Goal: Task Accomplishment & Management: Use online tool/utility

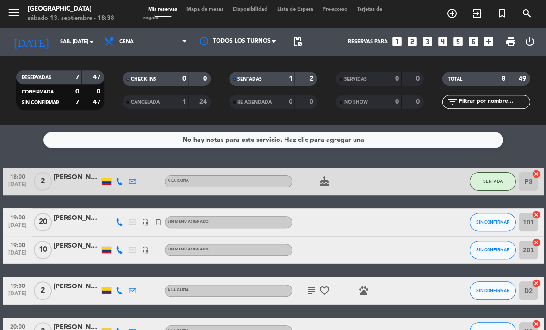
click at [85, 39] on input "sáb. [DATE]" at bounding box center [90, 41] width 68 height 15
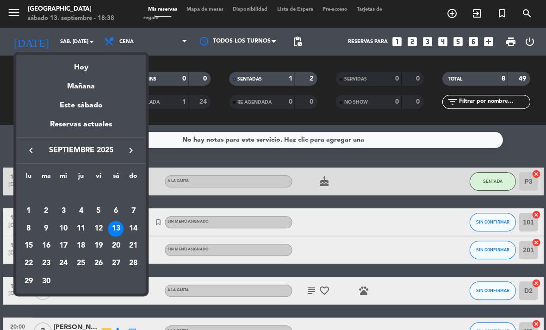
click at [139, 242] on div "21" at bounding box center [133, 246] width 16 height 16
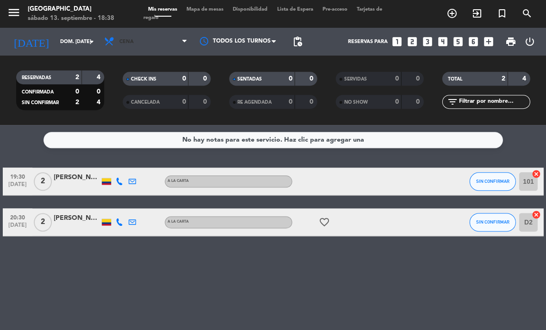
click at [154, 37] on span "Cena" at bounding box center [145, 41] width 93 height 20
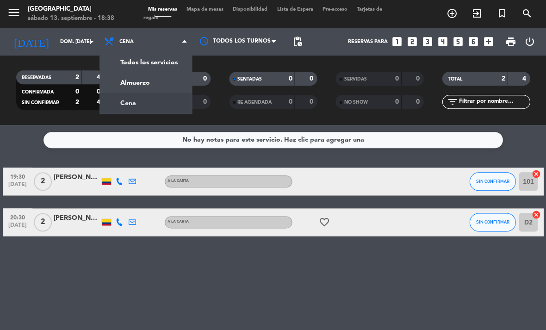
click at [146, 79] on div "menu [GEOGRAPHIC_DATA] sábado 13. septiembre - 18:38 Mis reservas Mapa de mesas…" at bounding box center [273, 62] width 546 height 125
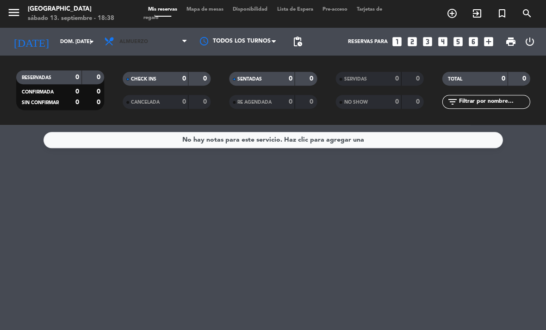
click at [137, 39] on span "Almuerzo" at bounding box center [133, 42] width 29 height 6
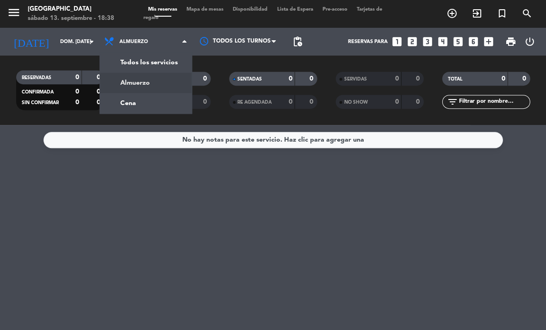
click at [67, 39] on input "dom. [DATE]" at bounding box center [90, 41] width 68 height 15
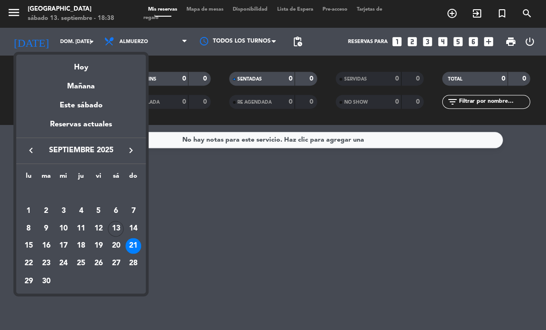
click at [116, 223] on div "13" at bounding box center [116, 229] width 16 height 16
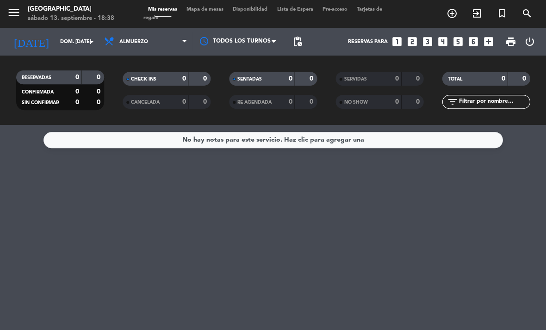
type input "sáb. [DATE]"
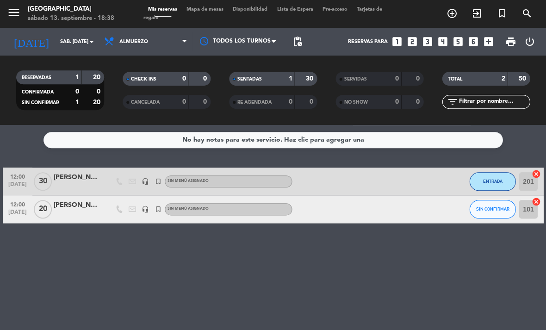
click at [165, 32] on span "Almuerzo" at bounding box center [145, 41] width 93 height 20
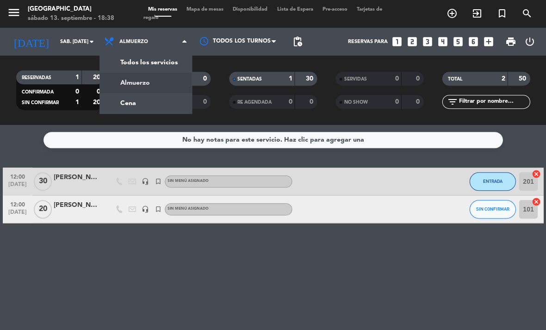
click at [522, 162] on div "No hay notas para este servicio. Haz clic para agregar una 12:00 [DATE] [PERSON…" at bounding box center [273, 227] width 546 height 205
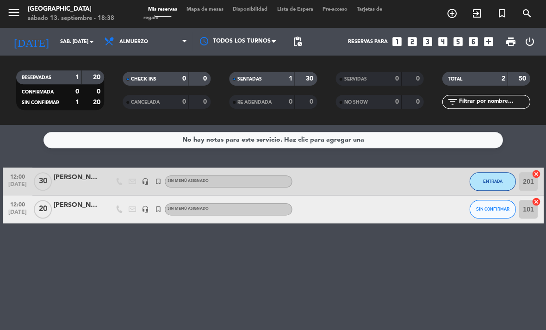
click at [492, 181] on span "ENTRADA" at bounding box center [491, 181] width 19 height 5
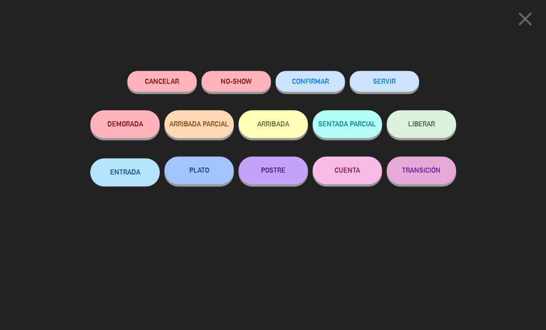
click at [391, 75] on button "SERVIR" at bounding box center [383, 81] width 69 height 21
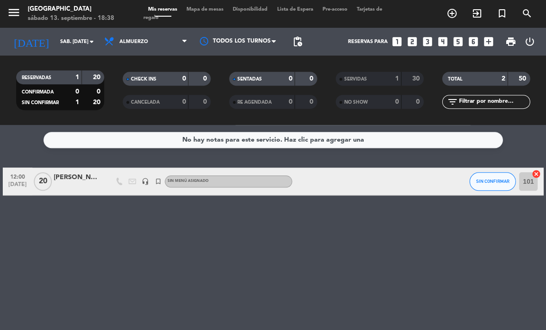
click at [490, 179] on span "SIN CONFIRMAR" at bounding box center [492, 181] width 33 height 5
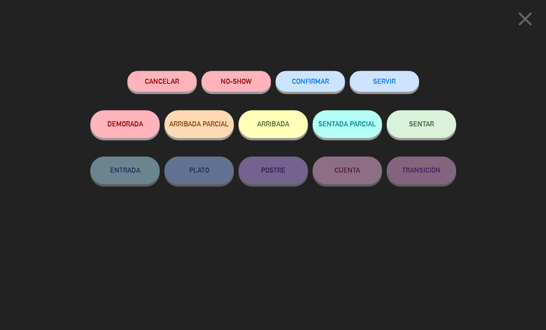
click at [398, 80] on button "SERVIR" at bounding box center [383, 81] width 69 height 21
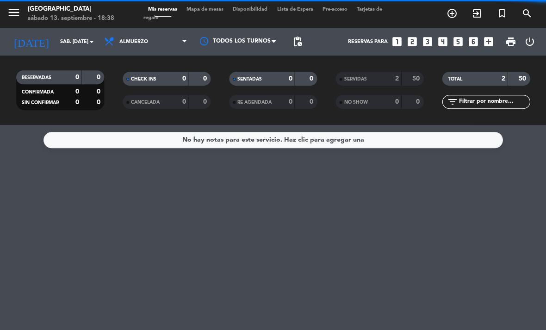
click at [150, 39] on span "Almuerzo" at bounding box center [145, 41] width 93 height 20
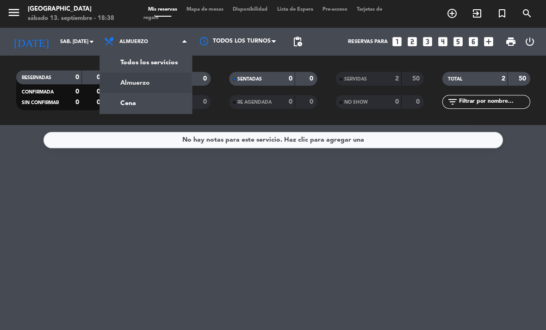
click at [143, 103] on div "menu [GEOGRAPHIC_DATA] sábado 13. septiembre - 18:38 Mis reservas Mapa de mesas…" at bounding box center [273, 62] width 546 height 125
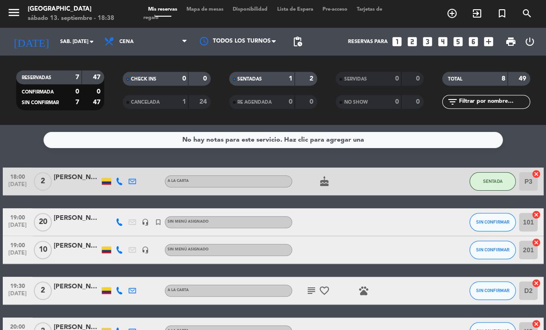
click at [488, 181] on span "SENTADA" at bounding box center [492, 181] width 19 height 5
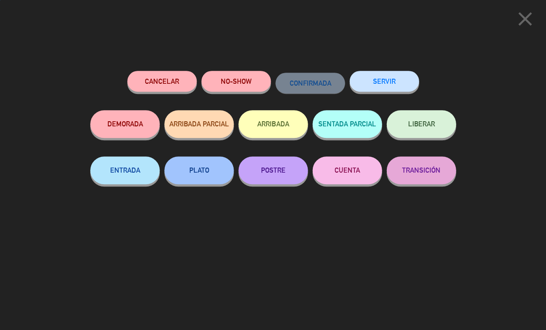
click at [124, 166] on button "ENTRADA" at bounding box center [124, 170] width 69 height 28
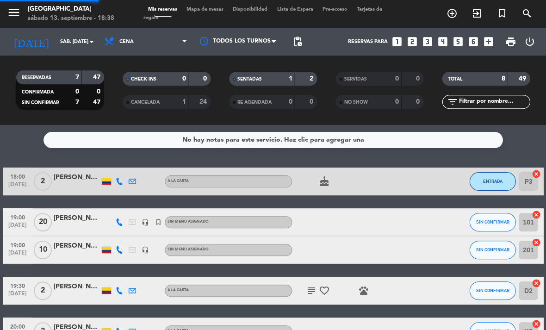
select select "dinner"
click at [480, 11] on icon "exit_to_app" at bounding box center [476, 13] width 11 height 11
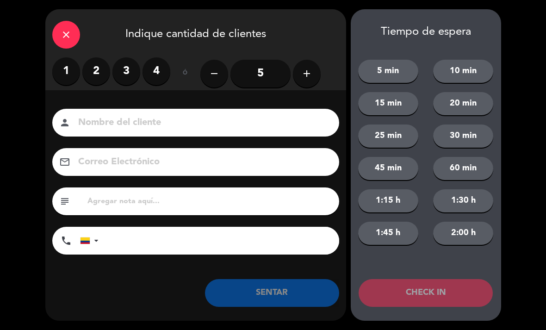
click at [122, 68] on label "3" at bounding box center [126, 71] width 28 height 28
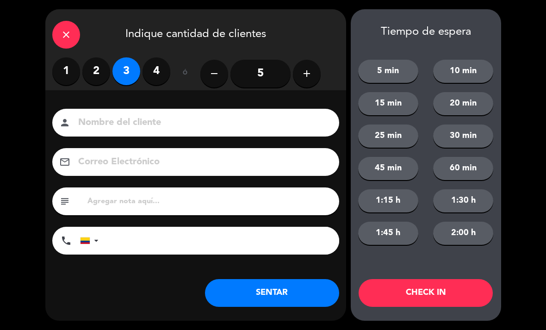
click at [183, 115] on input at bounding box center [202, 123] width 250 height 16
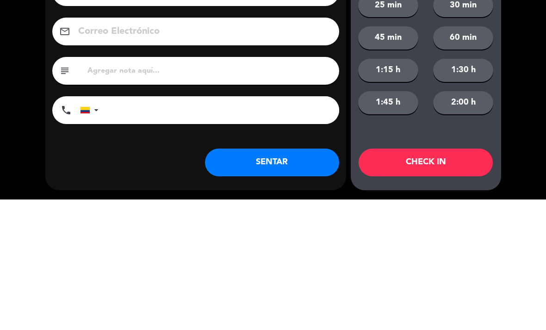
type input "[PERSON_NAME]"
click at [202, 227] on input "tel" at bounding box center [223, 241] width 231 height 28
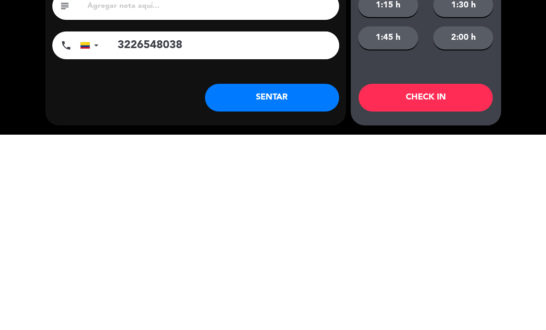
type input "3226548038"
click at [303, 279] on button "SENTAR" at bounding box center [272, 293] width 134 height 28
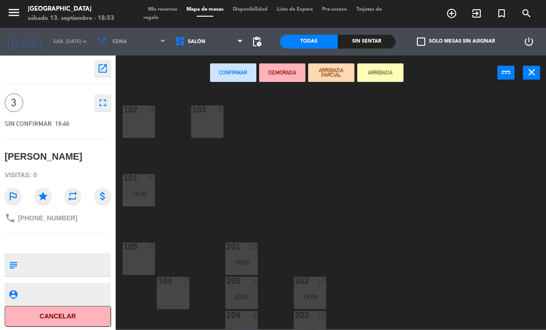
click at [295, 285] on div "202" at bounding box center [295, 281] width 0 height 8
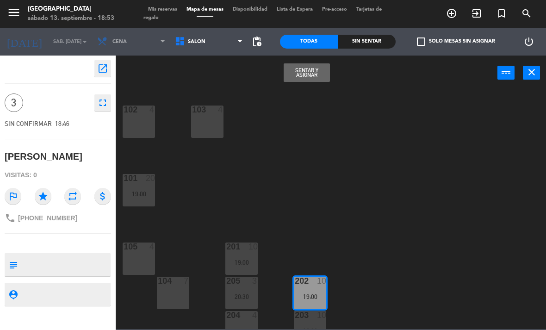
click at [307, 70] on button "Sentar y Asignar" at bounding box center [307, 72] width 46 height 19
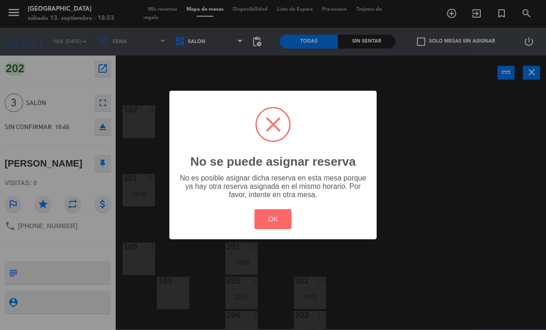
click at [273, 219] on button "OK" at bounding box center [272, 219] width 37 height 20
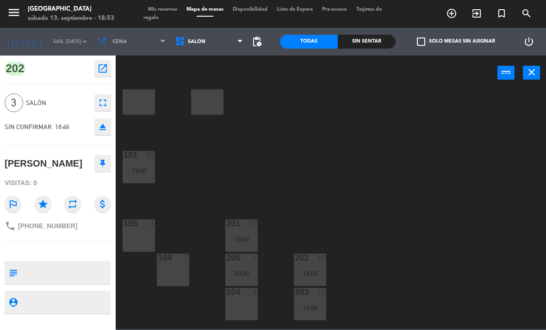
scroll to position [25, 0]
click at [238, 231] on div "201 10 19:00" at bounding box center [241, 233] width 32 height 32
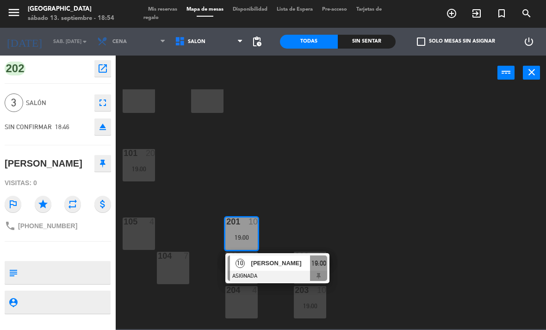
click at [361, 240] on div "102 4 103 4 101 20 19:00 105 4 201 10 19:00 10 [PERSON_NAME] ASIGNADA 19:00 202…" at bounding box center [333, 209] width 425 height 240
click at [240, 298] on div "204 4" at bounding box center [241, 302] width 32 height 32
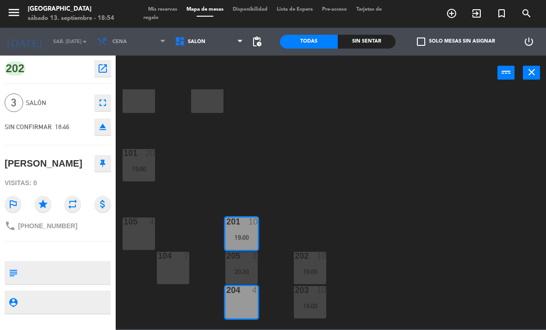
click at [241, 262] on div "205 3 20:30" at bounding box center [241, 268] width 32 height 32
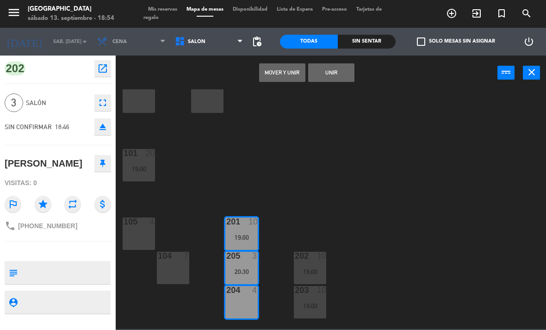
click at [239, 264] on div "205 3 20:30" at bounding box center [241, 268] width 32 height 32
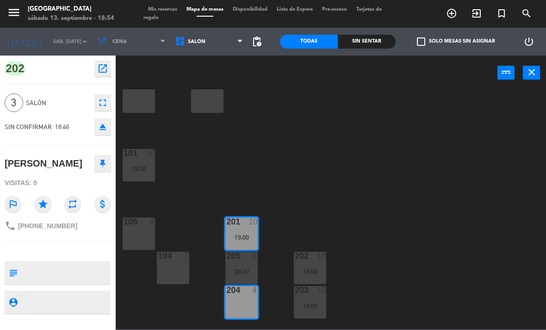
click at [237, 296] on div "204 4" at bounding box center [241, 302] width 32 height 32
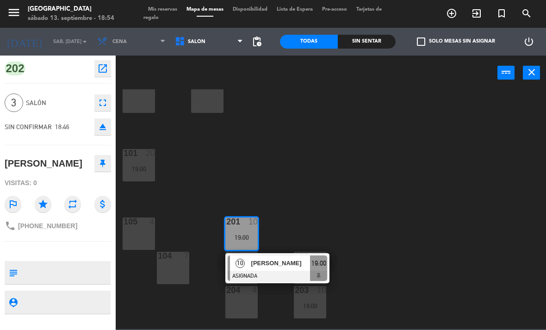
click at [237, 234] on div "19:00" at bounding box center [241, 237] width 32 height 6
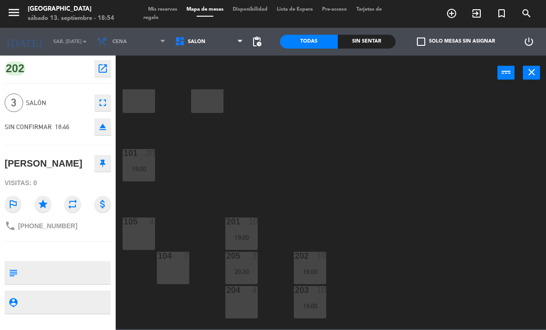
click at [310, 260] on div "202 10" at bounding box center [310, 256] width 32 height 9
click at [308, 265] on div "202 10 19:00" at bounding box center [310, 268] width 32 height 32
click at [313, 266] on div "202 10 19:00" at bounding box center [310, 268] width 32 height 32
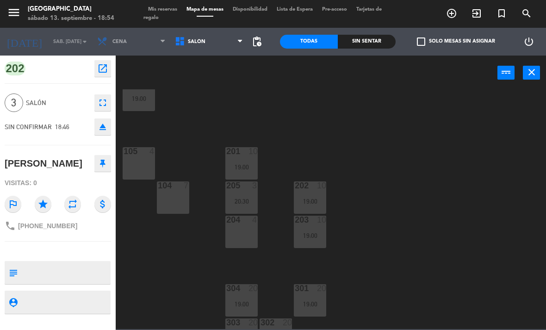
scroll to position [97, 0]
click at [140, 157] on div "105 4" at bounding box center [139, 161] width 32 height 32
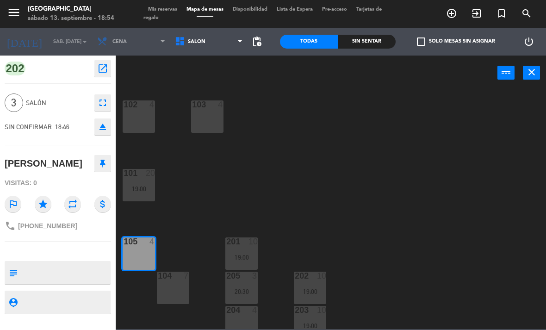
scroll to position [6, 0]
click at [531, 67] on icon "close" at bounding box center [531, 72] width 11 height 11
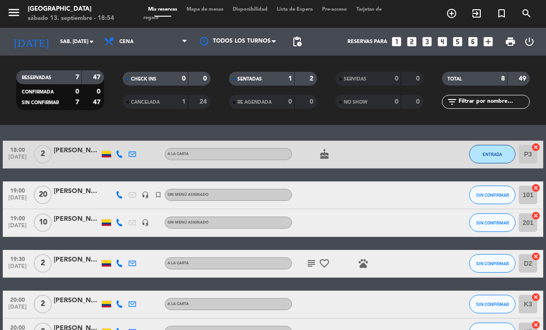
scroll to position [135, 0]
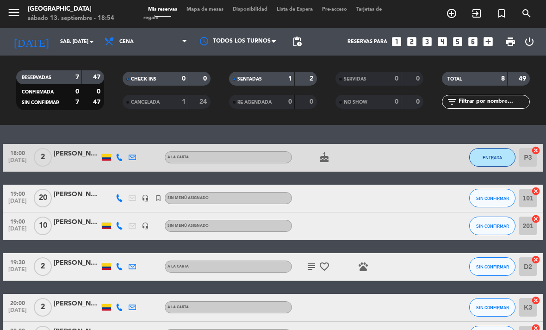
click at [525, 199] on input "101" at bounding box center [528, 198] width 19 height 19
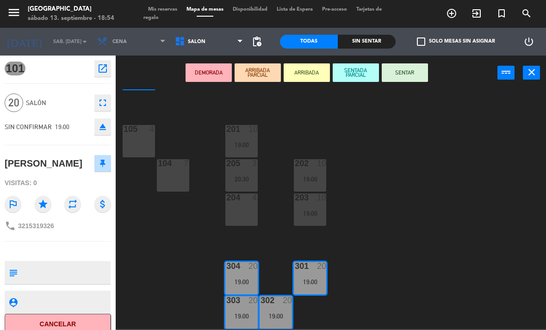
scroll to position [117, 0]
click at [544, 68] on div "DEMORADA ARRIBADA PARCIAL ARRIBADA SENTADA PARCIAL SENTAR power_input close" at bounding box center [331, 73] width 430 height 35
click at [530, 78] on button "close" at bounding box center [531, 73] width 17 height 14
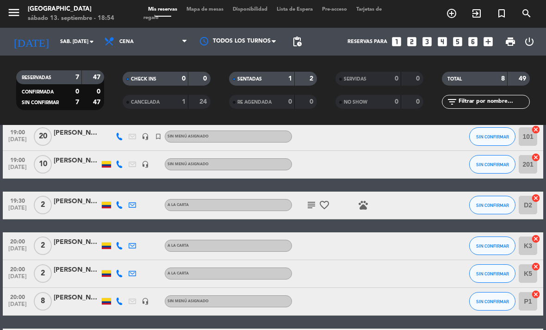
scroll to position [196, 0]
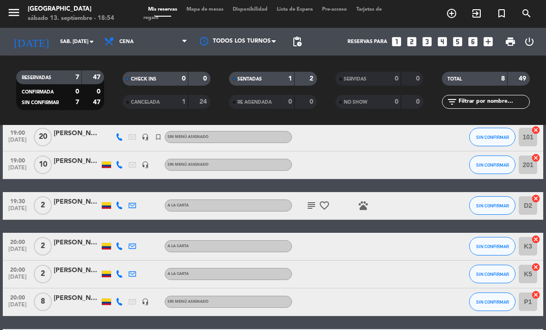
click at [531, 169] on input "201" at bounding box center [528, 164] width 19 height 19
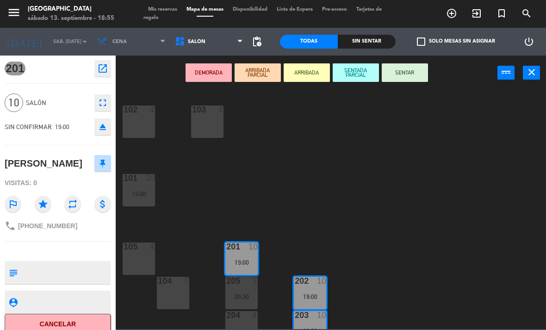
click at [154, 111] on div "4" at bounding box center [152, 109] width 6 height 8
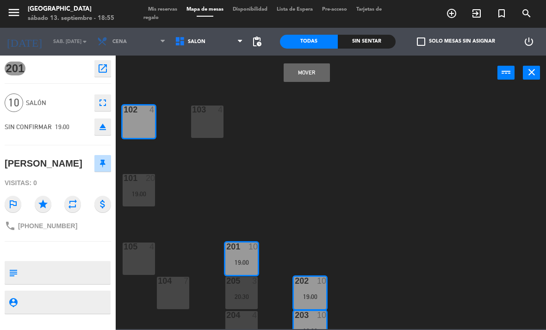
click at [209, 126] on div "103 4" at bounding box center [207, 121] width 32 height 32
click at [212, 130] on div "103 4" at bounding box center [207, 121] width 32 height 32
click at [212, 128] on div "103 4" at bounding box center [207, 121] width 32 height 32
click at [216, 122] on div "103 4" at bounding box center [207, 121] width 32 height 32
click at [150, 248] on div "4" at bounding box center [152, 246] width 6 height 8
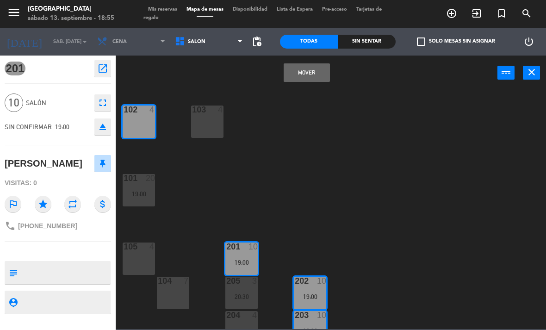
click at [324, 74] on button "Mover" at bounding box center [307, 72] width 46 height 19
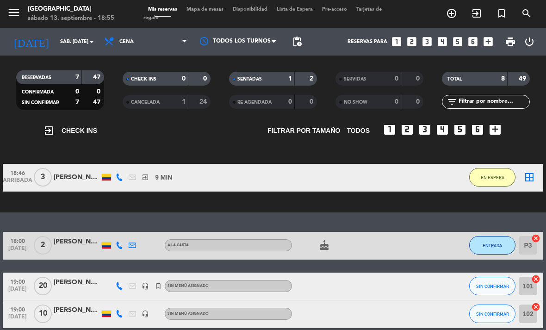
scroll to position [48, 0]
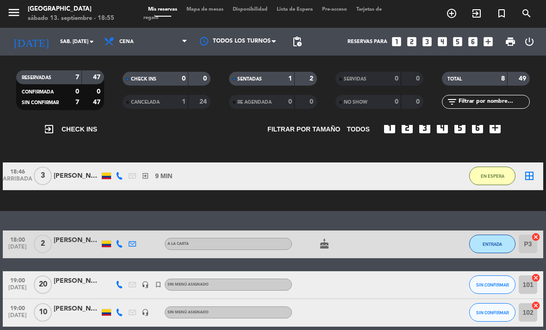
click at [493, 176] on span "EN ESPERA" at bounding box center [493, 175] width 24 height 5
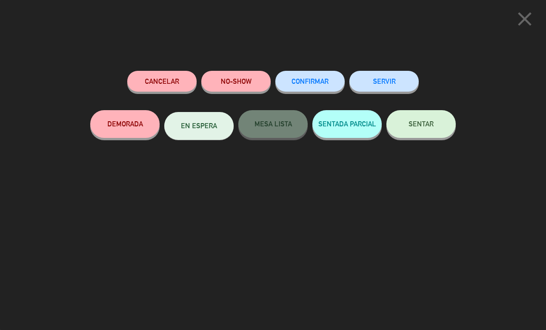
click at [419, 120] on span "SENTAR" at bounding box center [420, 124] width 25 height 8
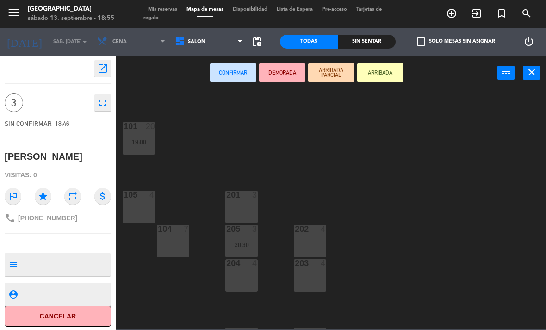
scroll to position [58, 0]
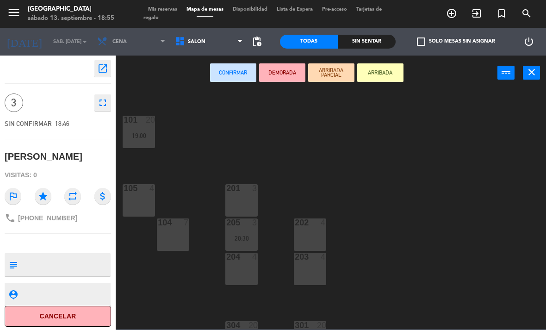
click at [295, 221] on div "202" at bounding box center [295, 222] width 0 height 8
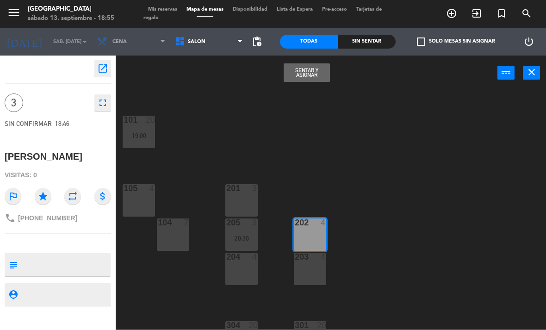
click at [319, 64] on button "Sentar y Asignar" at bounding box center [307, 72] width 46 height 19
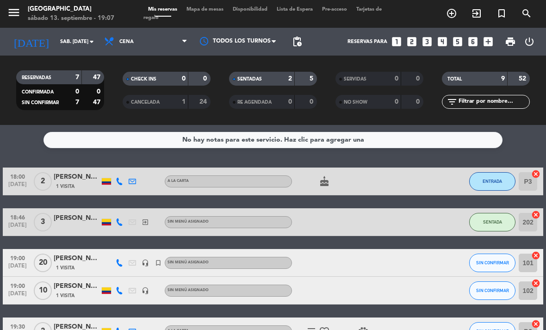
click at [491, 179] on span "ENTRADA" at bounding box center [491, 181] width 19 height 5
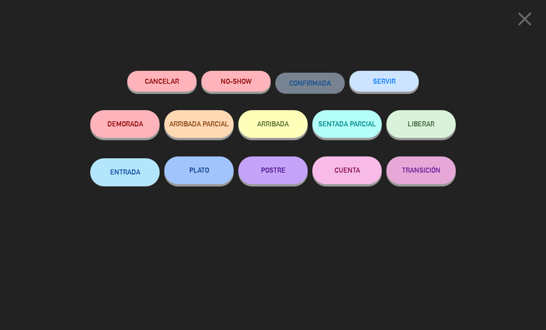
click at [126, 163] on button "ENTRADA" at bounding box center [124, 172] width 69 height 28
click at [204, 167] on button "PLATO" at bounding box center [198, 170] width 69 height 28
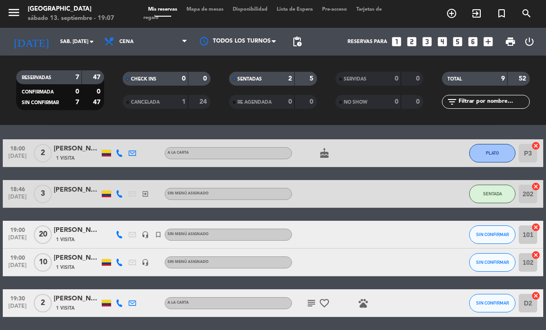
scroll to position [27, 0]
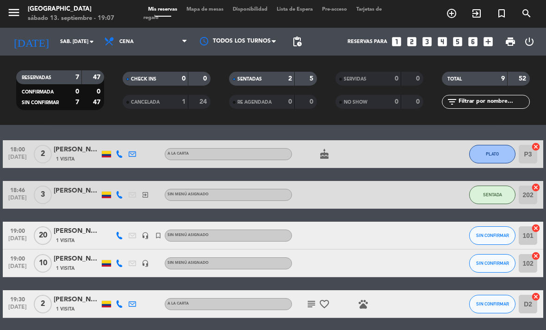
click at [486, 235] on span "SIN CONFIRMAR" at bounding box center [492, 235] width 33 height 5
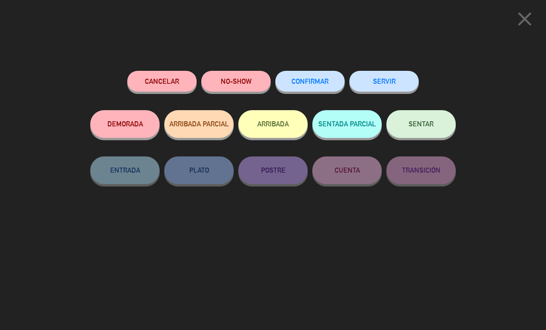
click at [341, 119] on button "SENTADA PARCIAL" at bounding box center [346, 124] width 69 height 28
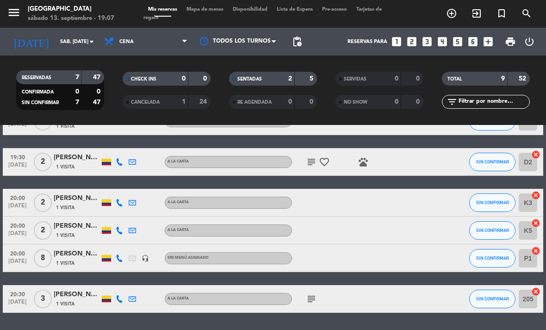
scroll to position [169, 0]
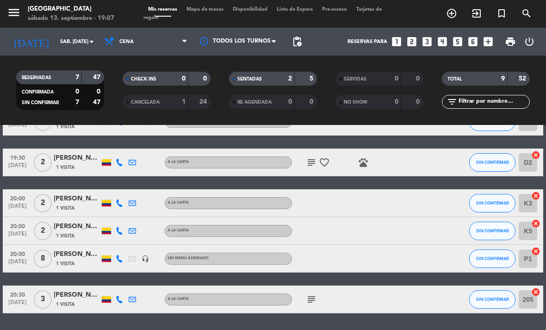
click at [535, 287] on icon "cancel" at bounding box center [535, 291] width 9 height 9
click at [531, 296] on icon "border_all" at bounding box center [529, 299] width 11 height 11
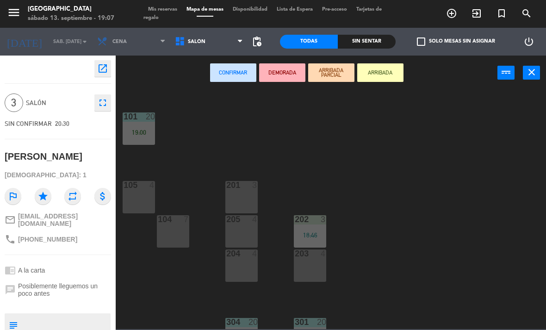
scroll to position [64, 0]
click at [185, 35] on span "Salón" at bounding box center [209, 41] width 78 height 20
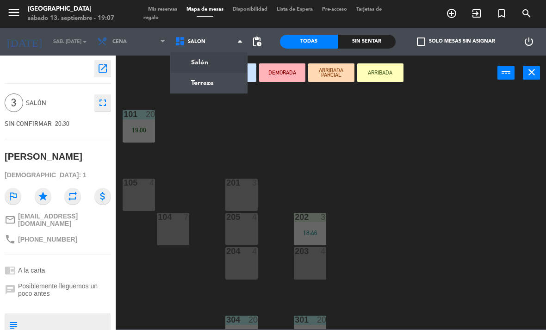
click at [206, 78] on ng-component "menu [GEOGRAPHIC_DATA] sábado 13. septiembre - 19:07 Mis reservas Mapa de mesas…" at bounding box center [273, 164] width 546 height 329
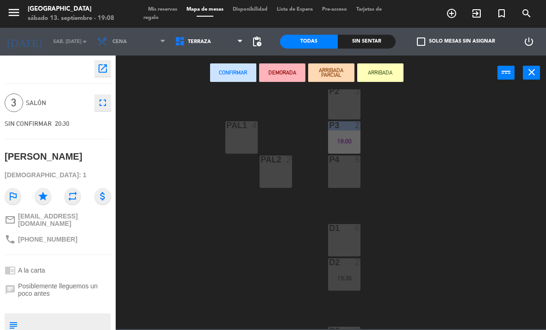
scroll to position [194, 0]
click at [346, 224] on div at bounding box center [344, 224] width 15 height 8
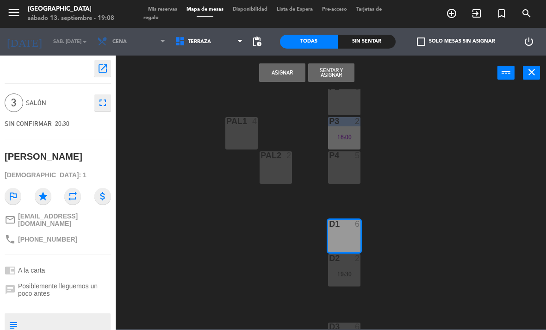
click at [286, 68] on button "Asignar" at bounding box center [282, 72] width 46 height 19
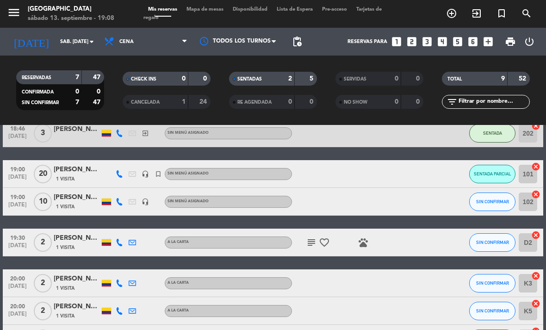
scroll to position [88, 0]
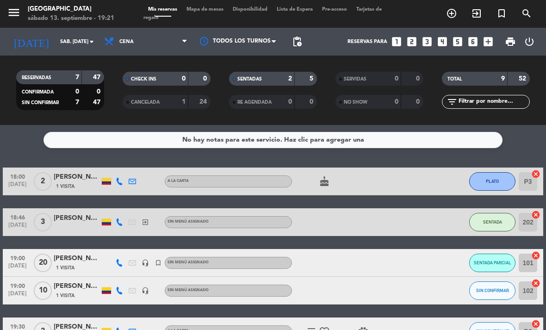
click at [476, 219] on button "SENTADA" at bounding box center [492, 222] width 46 height 19
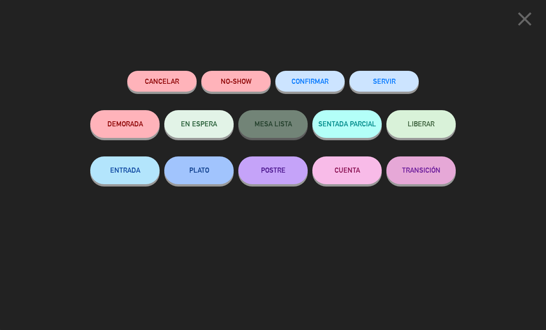
click at [131, 163] on button "ENTRADA" at bounding box center [124, 170] width 69 height 28
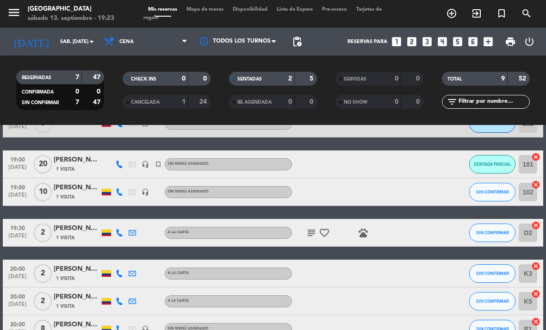
scroll to position [96, 0]
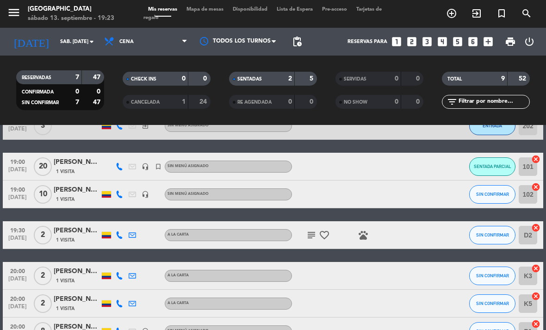
click at [488, 194] on span "SIN CONFIRMAR" at bounding box center [492, 193] width 33 height 5
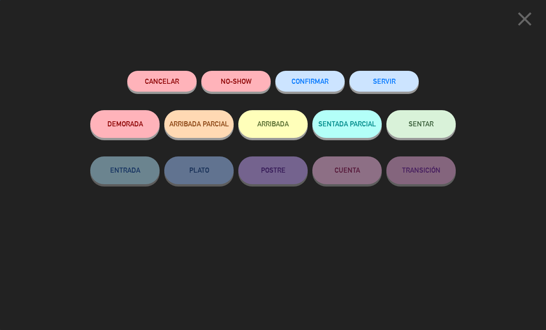
click at [346, 126] on button "SENTADA PARCIAL" at bounding box center [346, 124] width 69 height 28
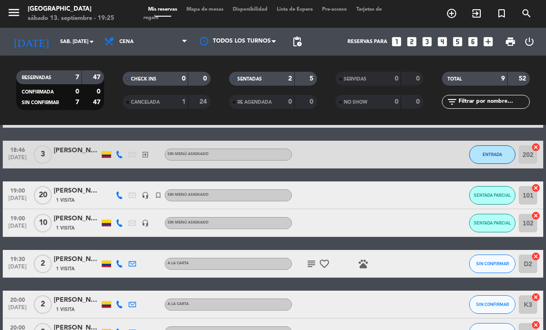
scroll to position [74, 0]
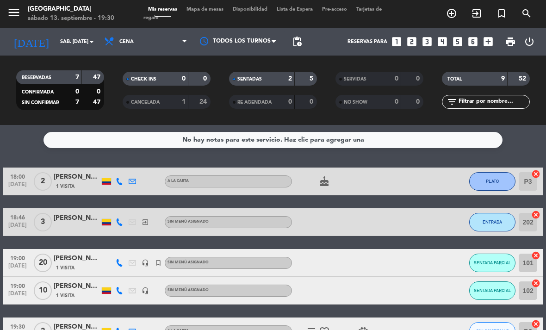
click at [492, 218] on button "ENTRADA" at bounding box center [492, 222] width 46 height 19
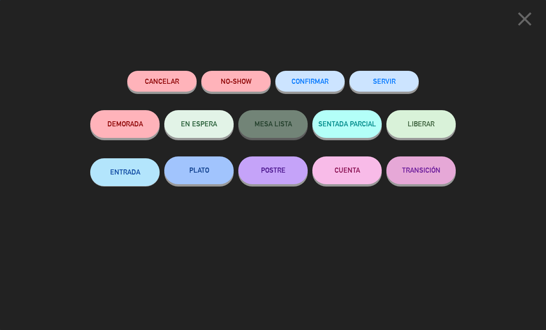
click at [190, 168] on button "PLATO" at bounding box center [198, 170] width 69 height 28
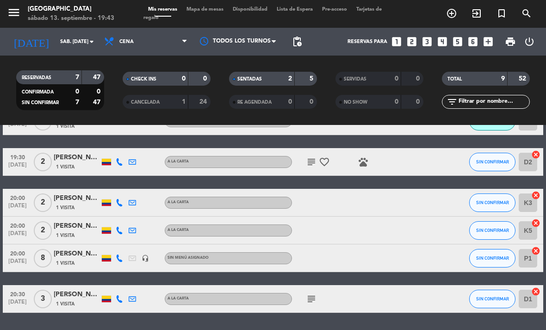
scroll to position [169, 0]
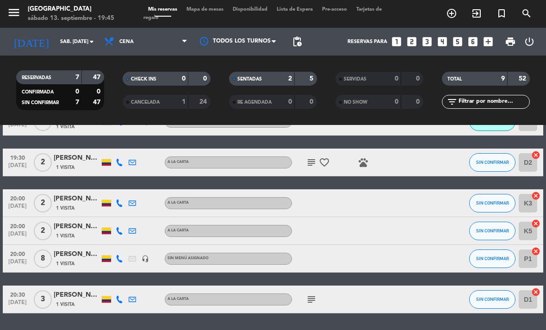
click at [534, 293] on icon "cancel" at bounding box center [535, 291] width 9 height 9
click at [538, 287] on icon "cancel" at bounding box center [535, 291] width 9 height 9
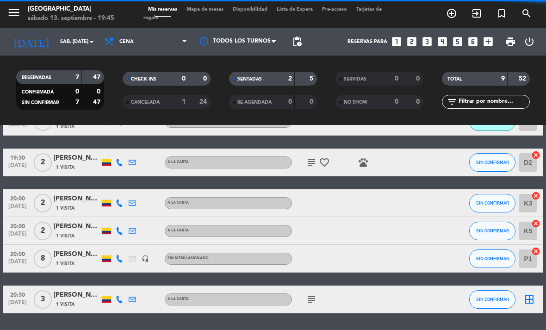
click at [533, 294] on icon "border_all" at bounding box center [529, 299] width 11 height 11
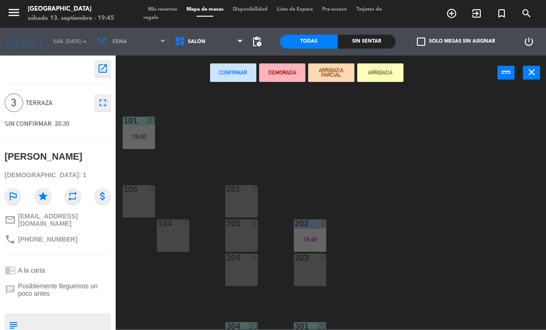
scroll to position [58, 0]
click at [245, 230] on div "205 4" at bounding box center [241, 234] width 32 height 32
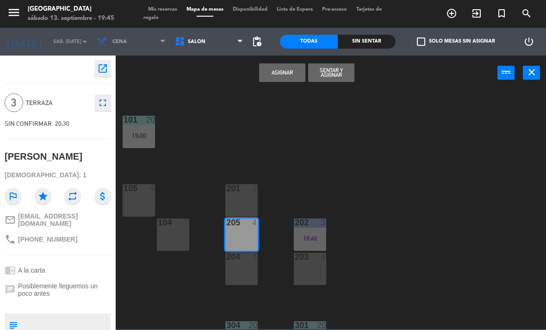
click at [281, 74] on button "Asignar" at bounding box center [282, 72] width 46 height 19
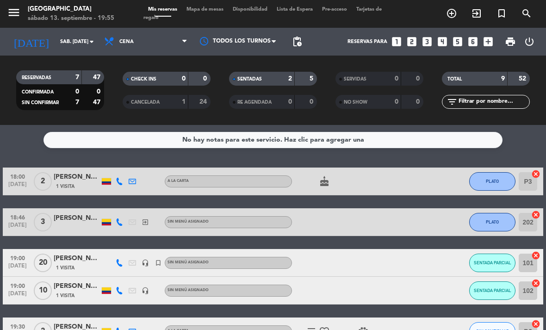
click at [488, 229] on button "PLATO" at bounding box center [492, 222] width 46 height 19
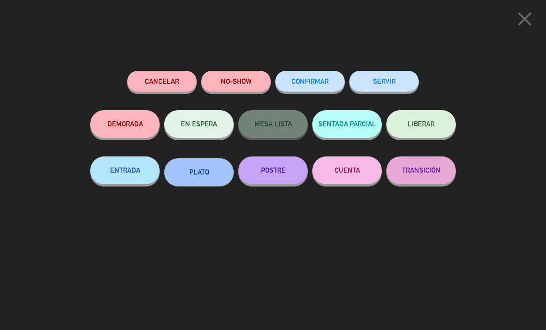
click at [350, 175] on button "CUENTA" at bounding box center [346, 170] width 69 height 28
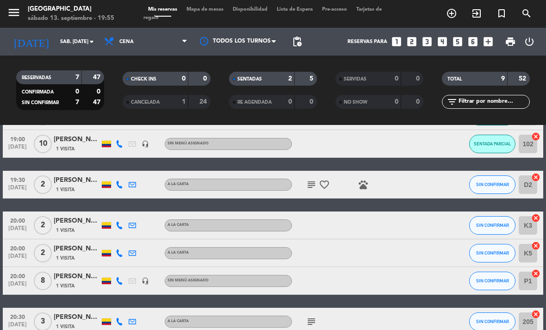
scroll to position [145, 0]
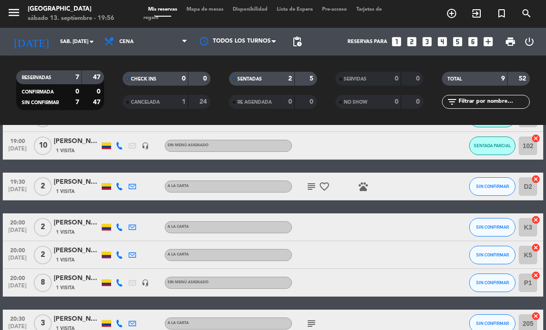
click at [68, 257] on span "1 Visita" at bounding box center [65, 259] width 19 height 7
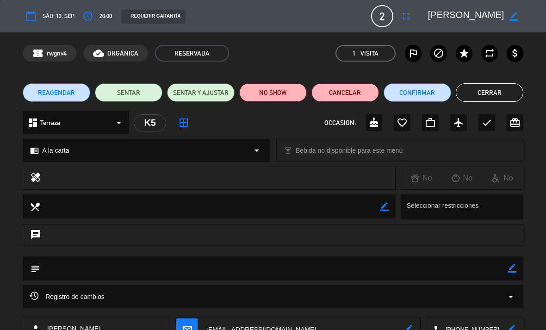
click at [511, 86] on button "Cerrar" at bounding box center [490, 92] width 68 height 19
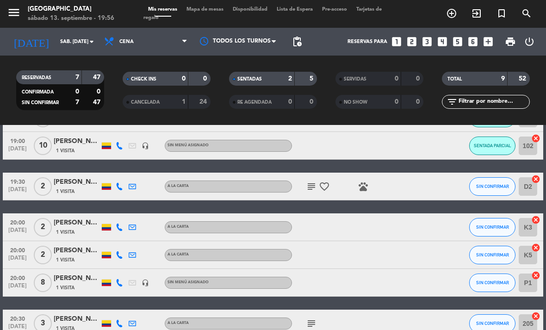
click at [504, 253] on span "SIN CONFIRMAR" at bounding box center [492, 254] width 33 height 5
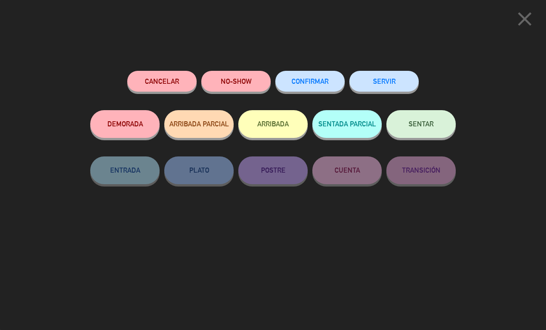
click at [442, 118] on button "SENTAR" at bounding box center [420, 124] width 69 height 28
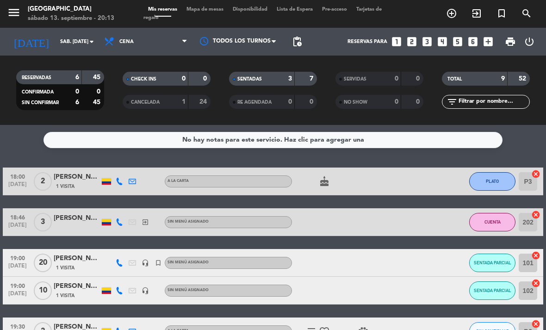
click at [499, 180] on button "PLATO" at bounding box center [492, 181] width 46 height 19
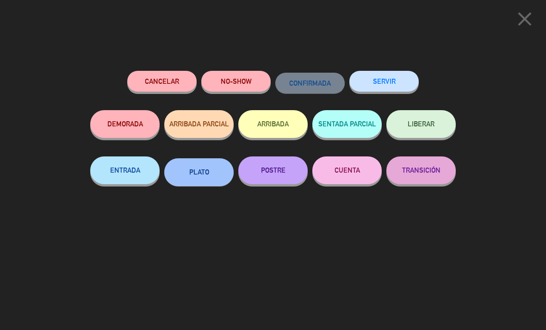
click at [394, 75] on button "SERVIR" at bounding box center [383, 81] width 69 height 21
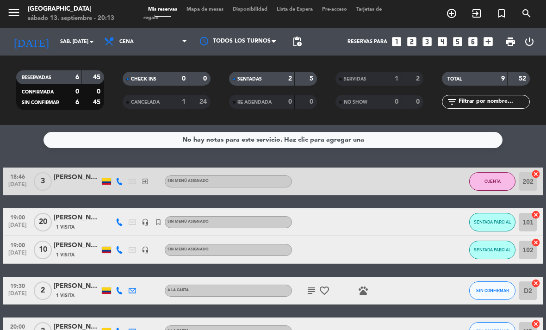
click at [495, 179] on span "CUENTA" at bounding box center [492, 181] width 16 height 5
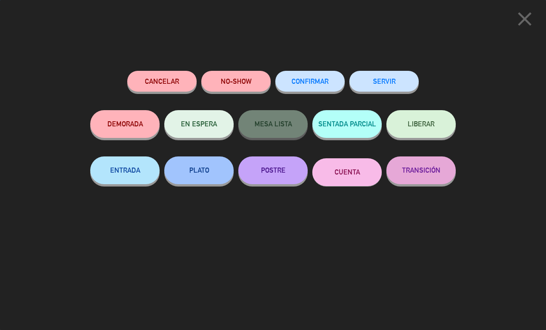
click at [402, 73] on button "SERVIR" at bounding box center [383, 81] width 69 height 21
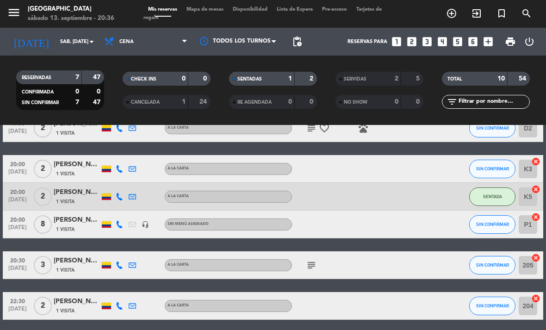
scroll to position [123, 0]
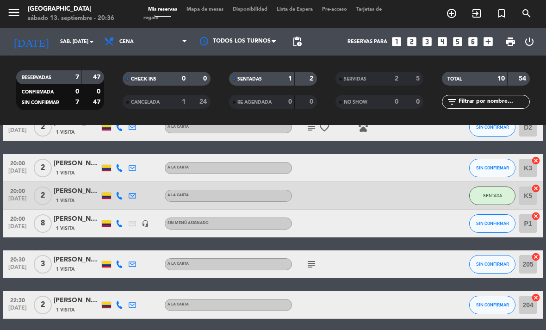
click at [488, 217] on button "SIN CONFIRMAR" at bounding box center [492, 223] width 46 height 19
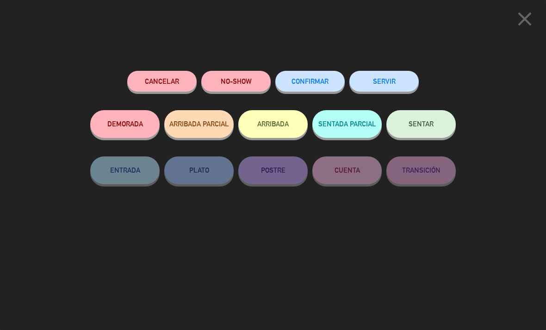
click at [420, 126] on span "SENTAR" at bounding box center [420, 124] width 25 height 8
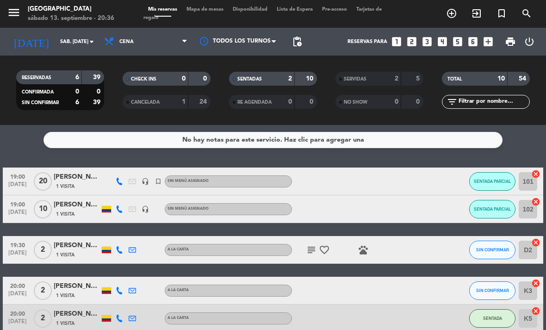
scroll to position [0, 0]
click at [494, 180] on span "SENTADA PARCIAL" at bounding box center [492, 181] width 37 height 5
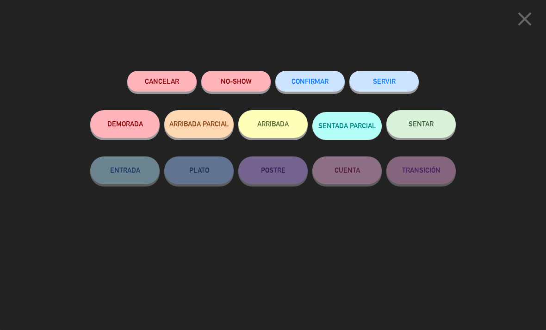
click at [419, 124] on span "SENTAR" at bounding box center [420, 124] width 25 height 8
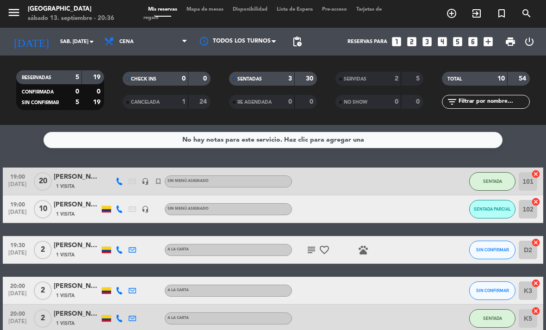
click at [490, 170] on div "SENTADA" at bounding box center [492, 180] width 46 height 27
click at [494, 179] on span "SENTADA" at bounding box center [492, 181] width 19 height 5
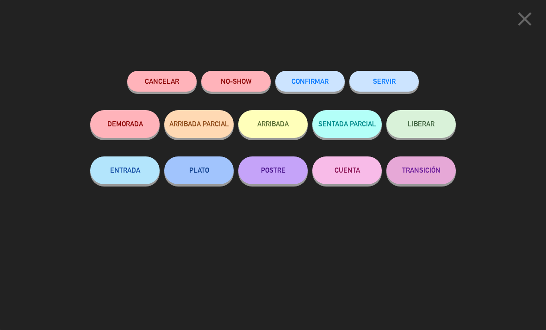
click at [125, 167] on button "ENTRADA" at bounding box center [124, 170] width 69 height 28
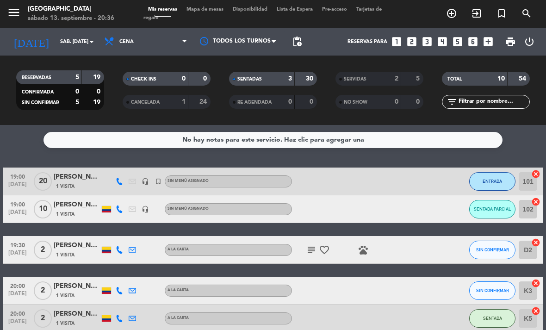
click at [490, 207] on span "SENTADA PARCIAL" at bounding box center [492, 208] width 37 height 5
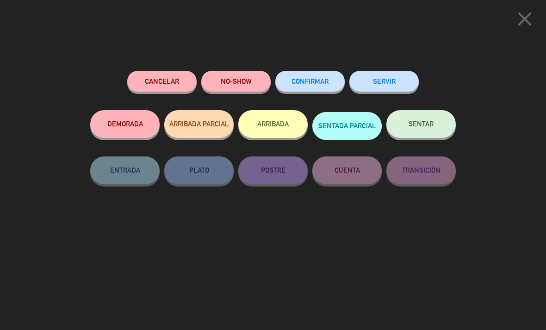
click at [422, 118] on button "SENTAR" at bounding box center [420, 124] width 69 height 28
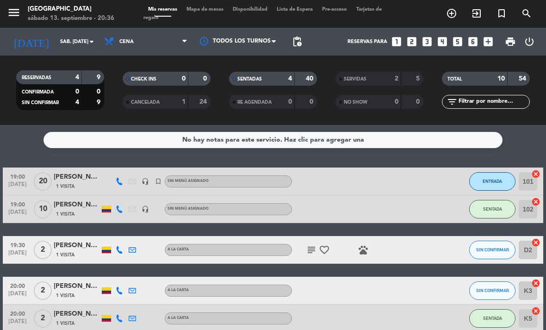
click at [488, 206] on span "SENTADA" at bounding box center [492, 208] width 19 height 5
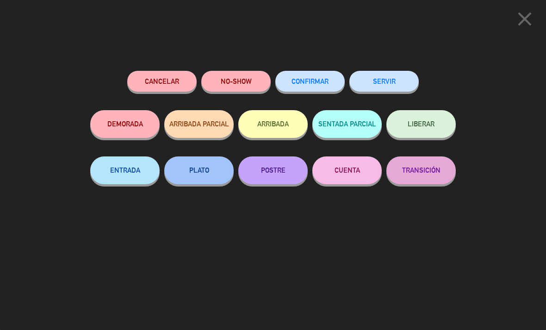
click at [130, 162] on button "ENTRADA" at bounding box center [124, 170] width 69 height 28
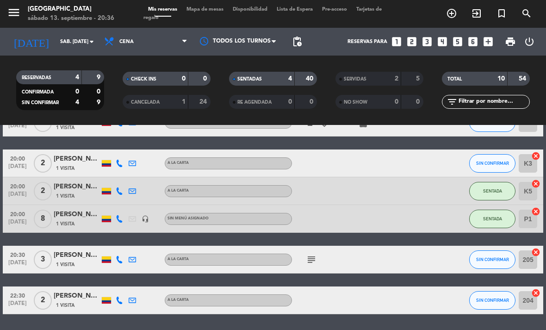
scroll to position [128, 0]
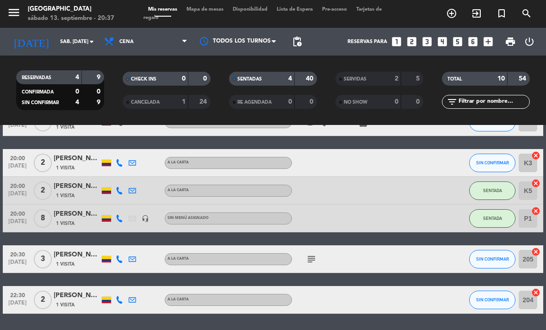
click at [535, 183] on icon "cancel" at bounding box center [535, 183] width 9 height 9
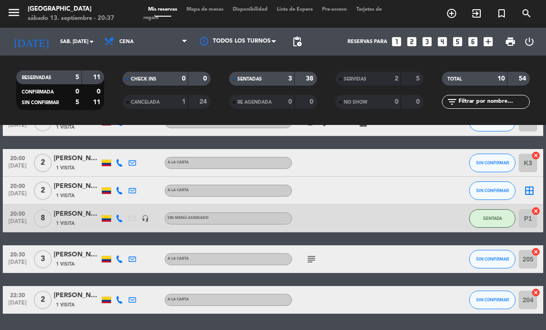
click at [530, 191] on icon "border_all" at bounding box center [529, 190] width 11 height 11
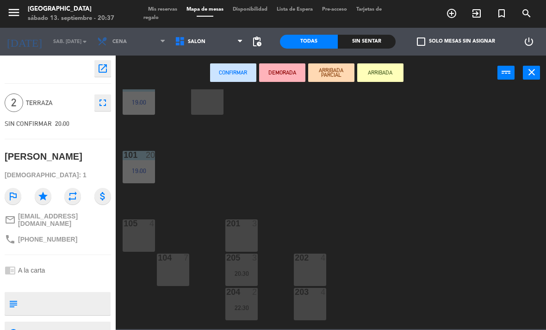
scroll to position [25, 0]
click at [303, 300] on div "203 4" at bounding box center [310, 302] width 32 height 32
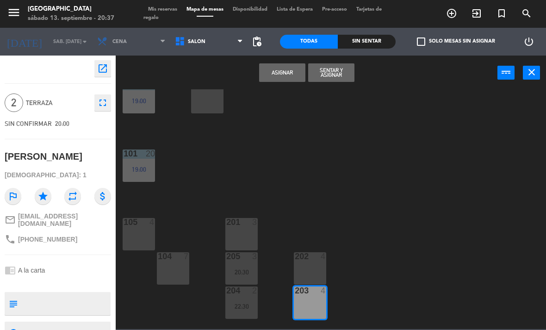
click at [337, 67] on button "Sentar y Asignar" at bounding box center [331, 72] width 46 height 19
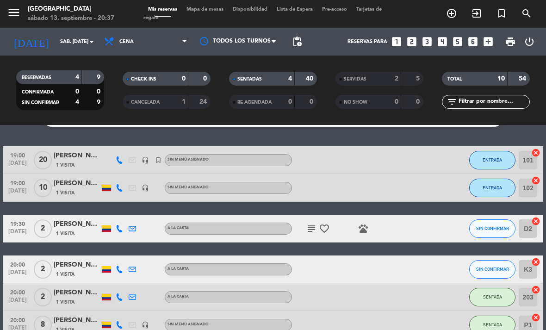
scroll to position [33, 0]
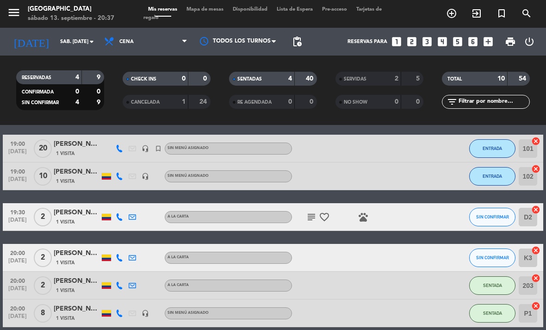
click at [488, 284] on span "SENTADA" at bounding box center [492, 285] width 19 height 5
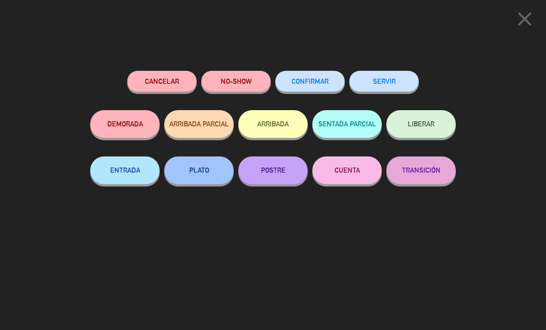
click at [134, 171] on button "ENTRADA" at bounding box center [124, 170] width 69 height 28
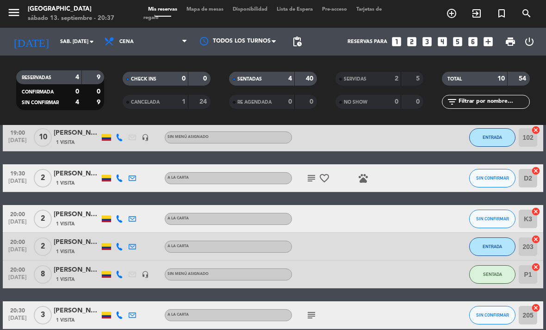
scroll to position [72, 0]
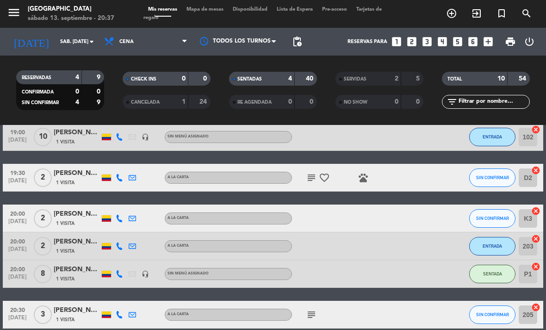
click at [535, 264] on icon "cancel" at bounding box center [535, 266] width 9 height 9
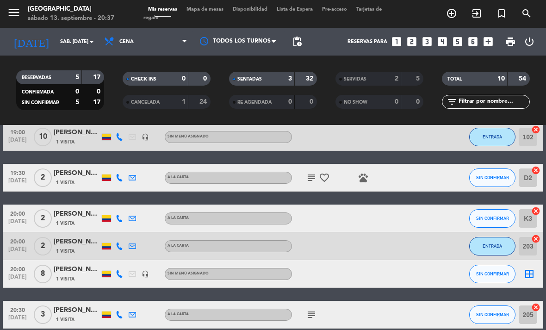
click at [527, 276] on icon "border_all" at bounding box center [529, 273] width 11 height 11
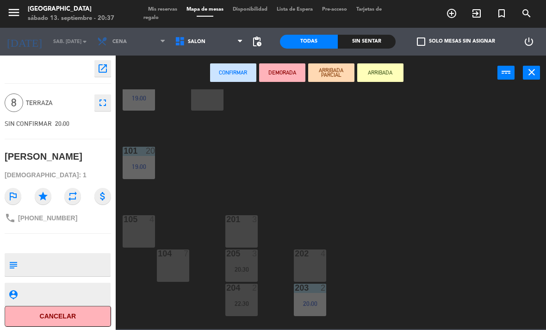
scroll to position [28, 0]
click at [173, 264] on div "104 7" at bounding box center [173, 265] width 32 height 32
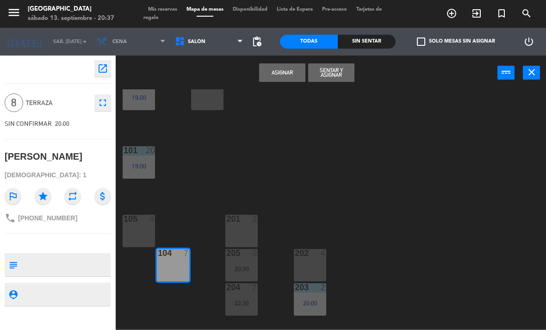
click at [334, 68] on button "Sentar y Asignar" at bounding box center [331, 72] width 46 height 19
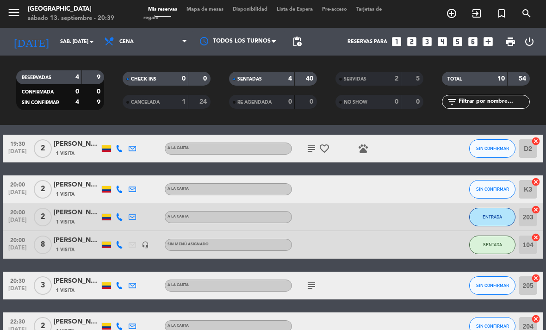
scroll to position [101, 0]
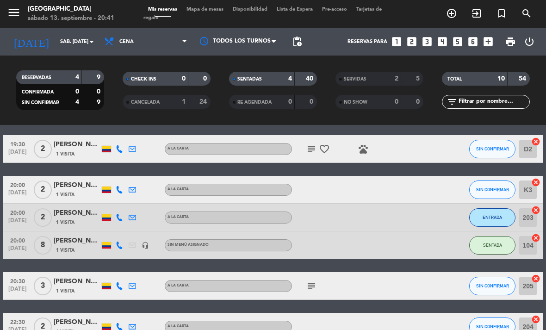
click at [475, 9] on icon "exit_to_app" at bounding box center [476, 13] width 11 height 11
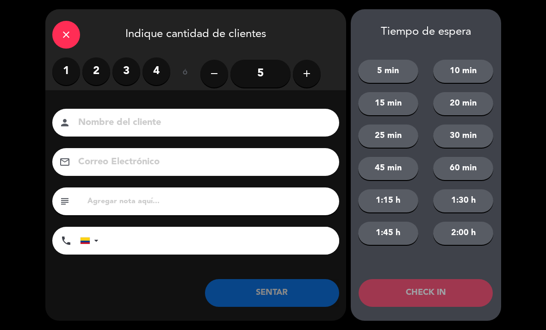
click at [92, 72] on label "2" at bounding box center [96, 71] width 28 height 28
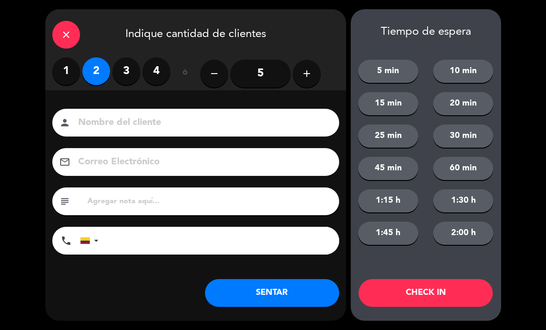
click at [191, 118] on input at bounding box center [202, 123] width 250 height 16
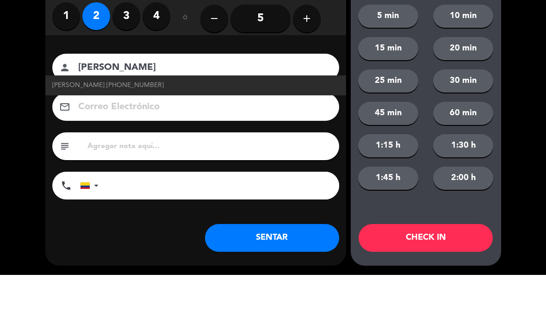
type input "[PERSON_NAME]"
click at [107, 135] on span "[PERSON_NAME] [PHONE_NUMBER]" at bounding box center [107, 140] width 111 height 11
type input "[PHONE_NUMBER]"
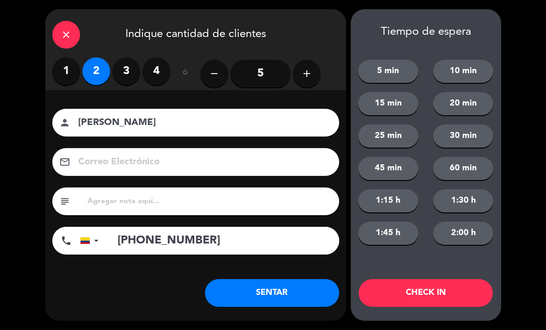
click at [297, 284] on button "SENTAR" at bounding box center [272, 293] width 134 height 28
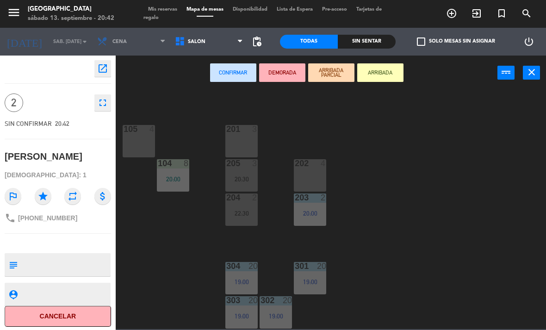
scroll to position [117, 0]
click at [310, 165] on div at bounding box center [310, 163] width 15 height 8
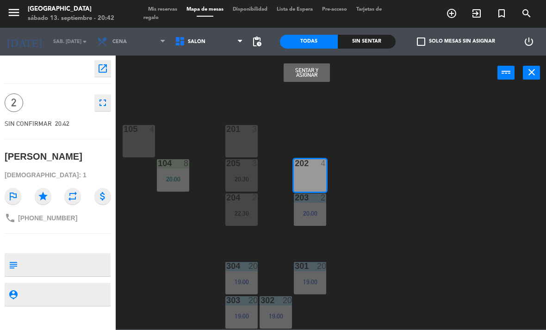
click at [307, 71] on button "Sentar y Asignar" at bounding box center [307, 72] width 46 height 19
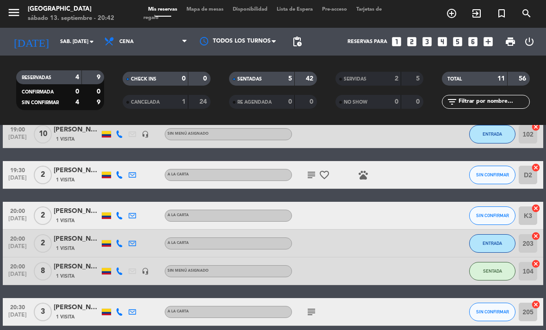
scroll to position [77, 0]
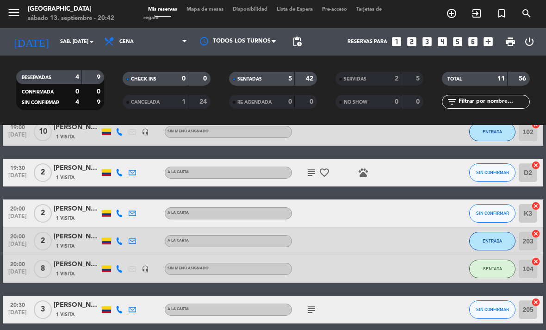
click at [66, 209] on div "[PERSON_NAME] [PERSON_NAME]" at bounding box center [77, 209] width 46 height 11
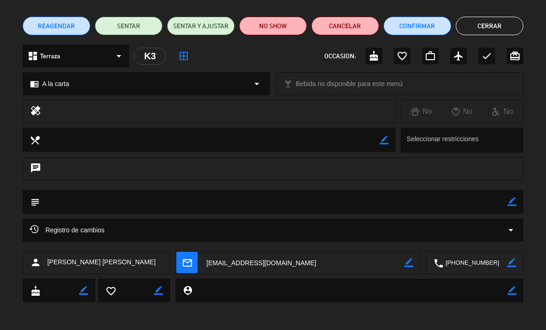
scroll to position [66, 0]
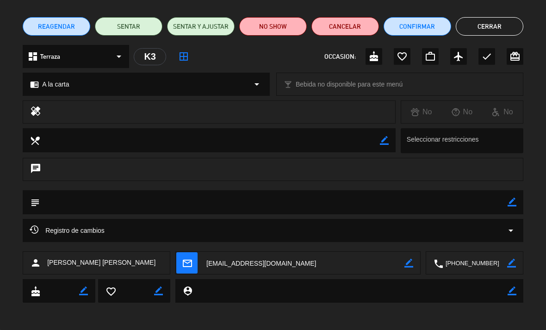
click at [491, 22] on button "Cerrar" at bounding box center [490, 26] width 68 height 19
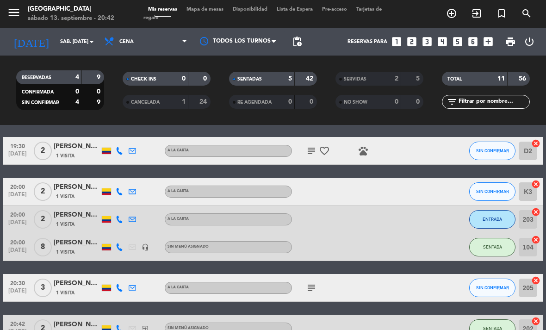
scroll to position [100, 0]
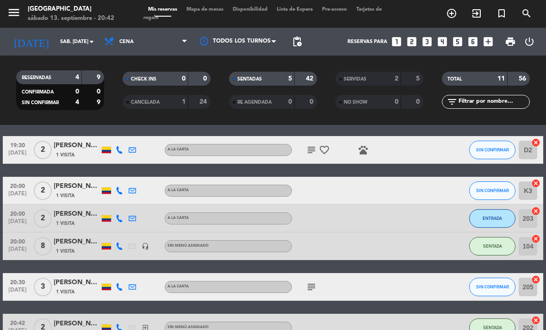
click at [60, 185] on div "[PERSON_NAME] [PERSON_NAME]" at bounding box center [77, 186] width 46 height 11
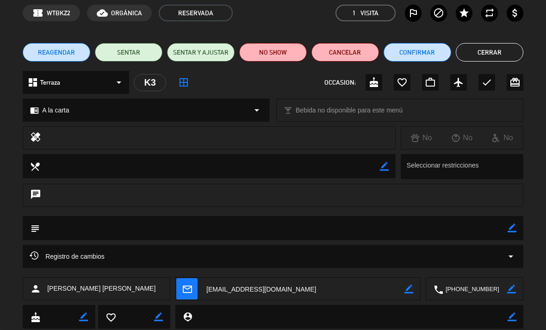
scroll to position [35, 0]
